Goal: Check status

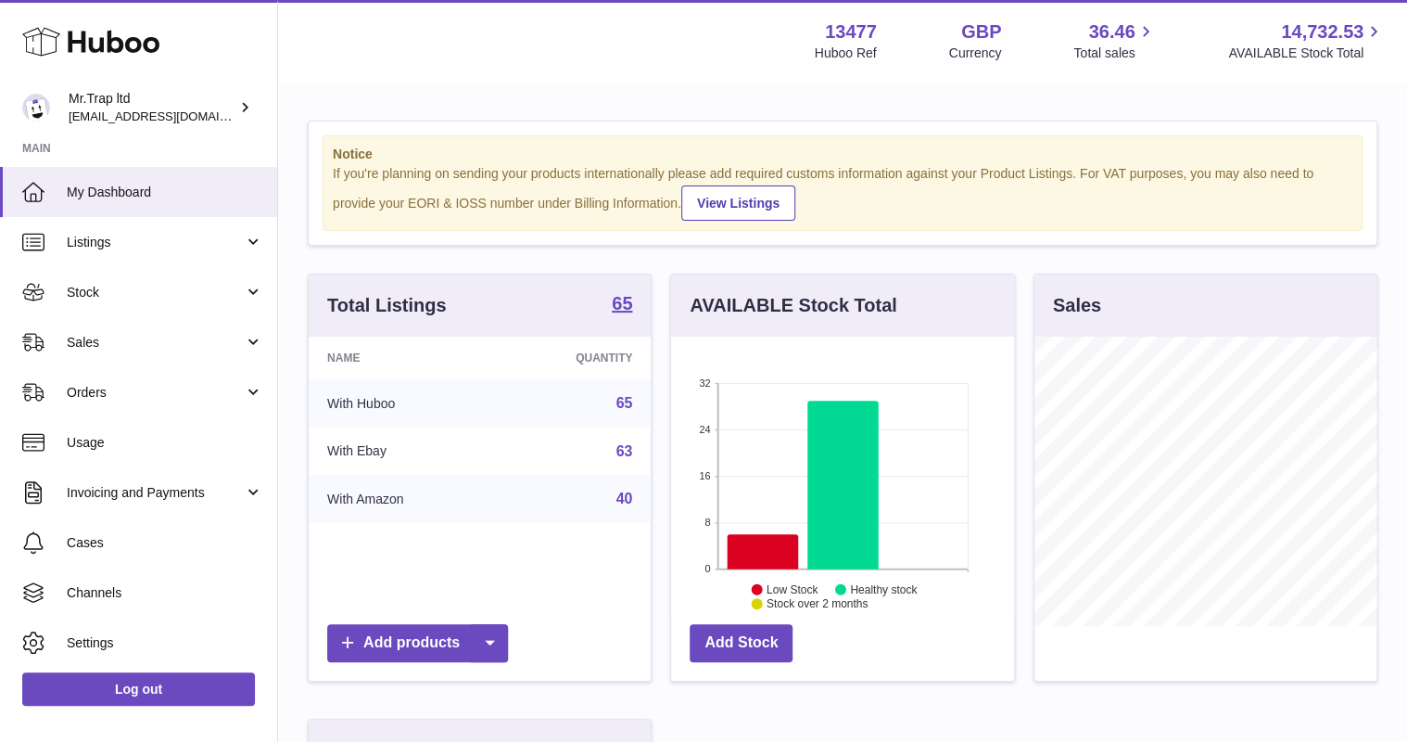
scroll to position [289, 342]
click at [159, 357] on link "Sales" at bounding box center [138, 342] width 277 height 50
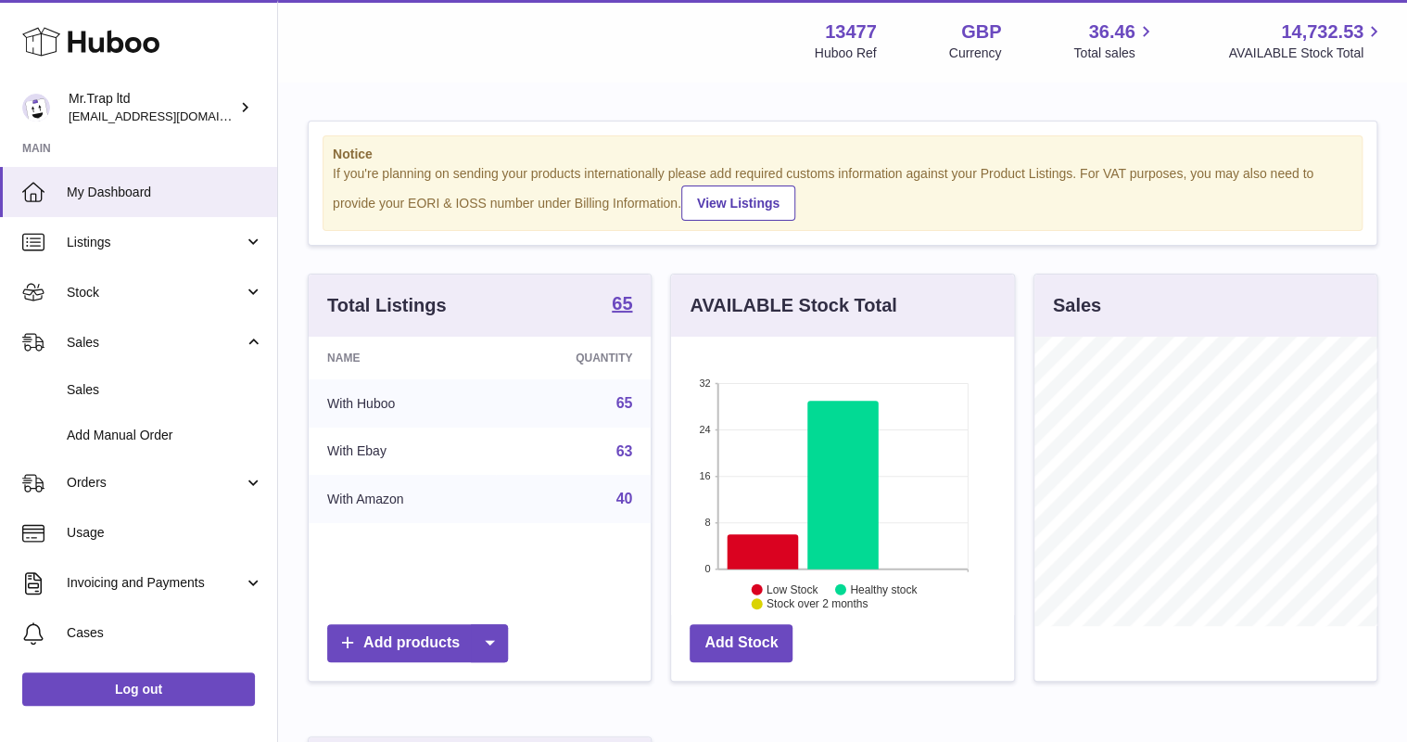
click at [165, 392] on span "Sales" at bounding box center [165, 390] width 197 height 18
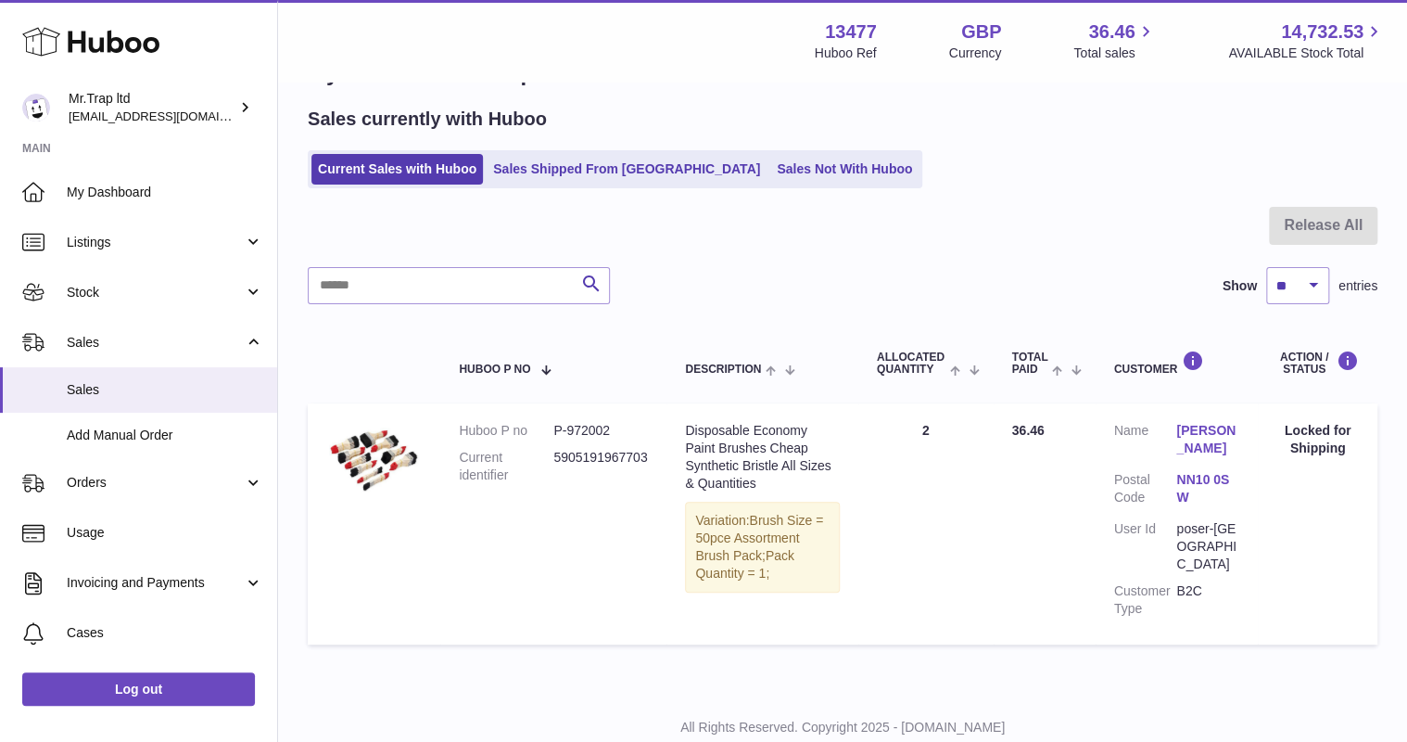
scroll to position [94, 0]
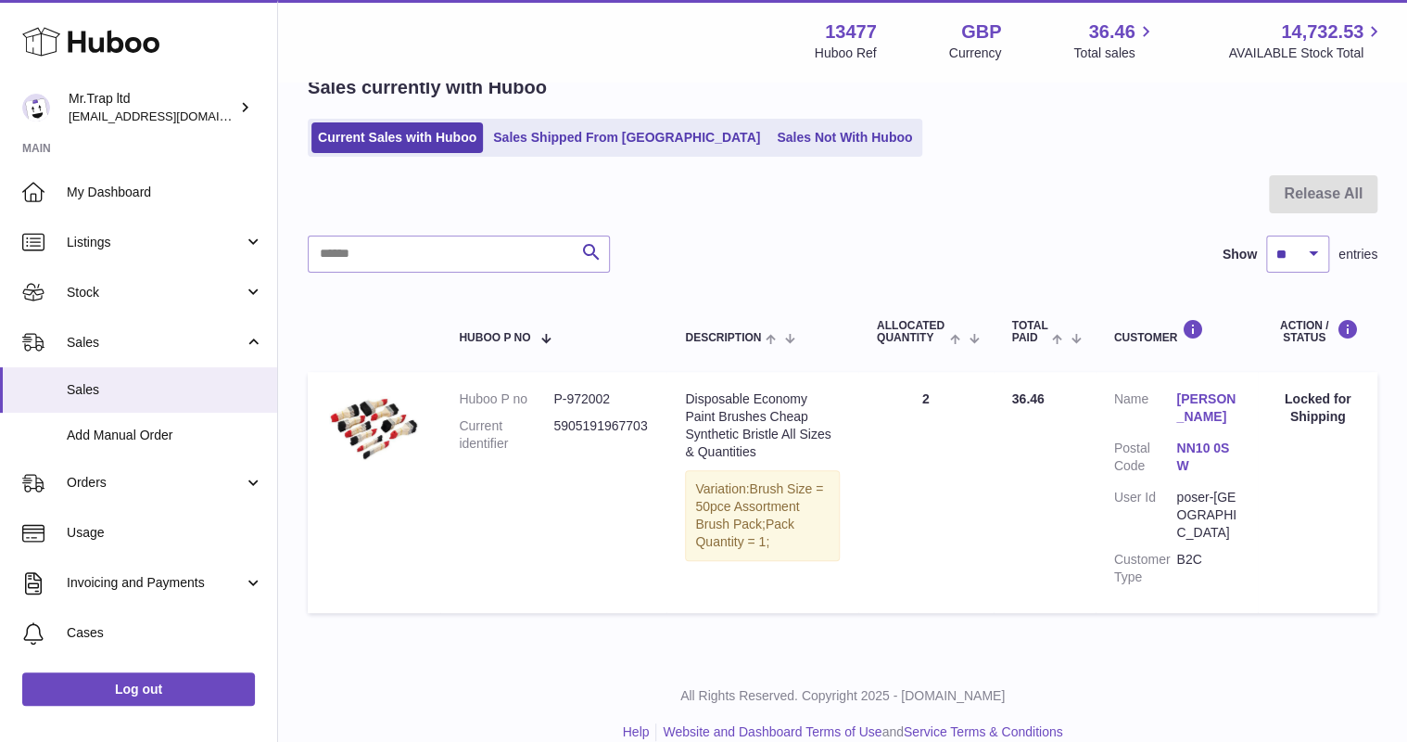
click at [781, 134] on link "Sales Not With Huboo" at bounding box center [844, 137] width 148 height 31
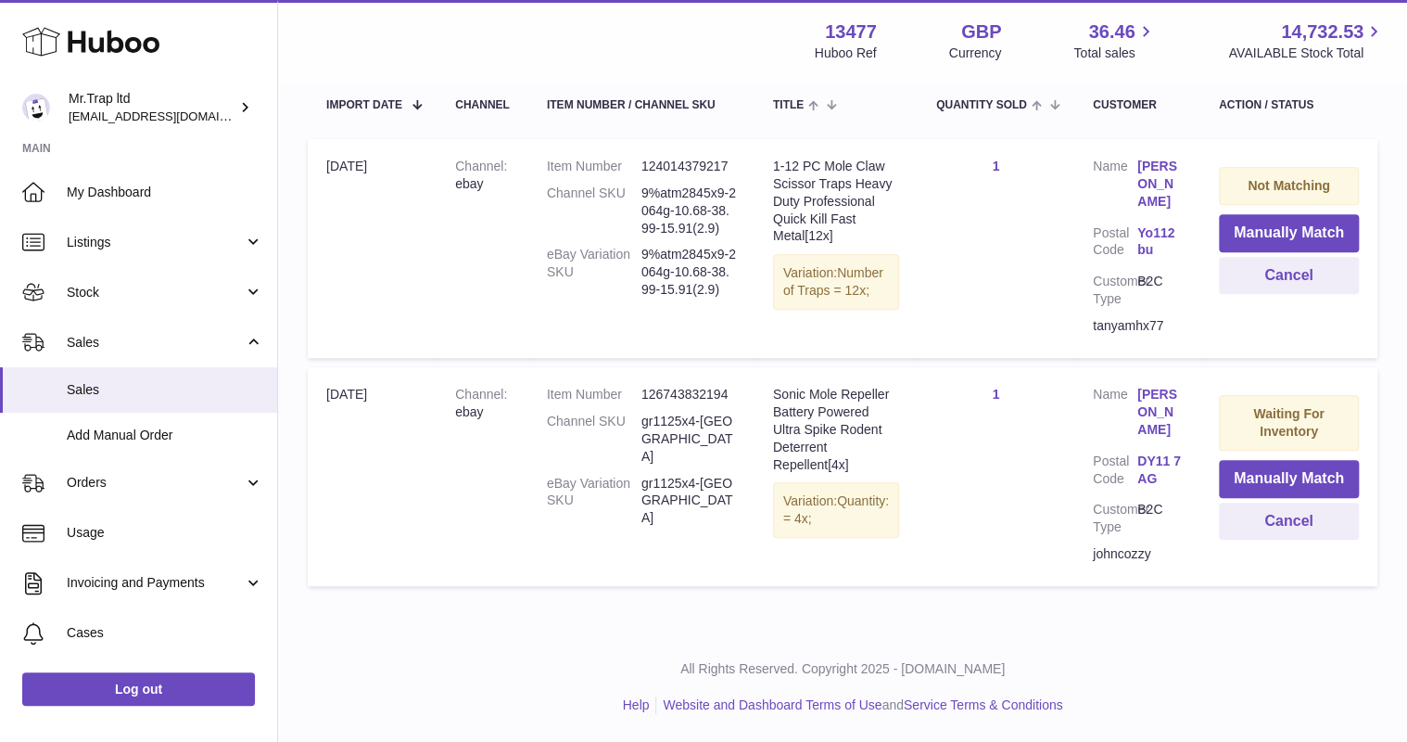
scroll to position [445, 0]
